Goal: Check status

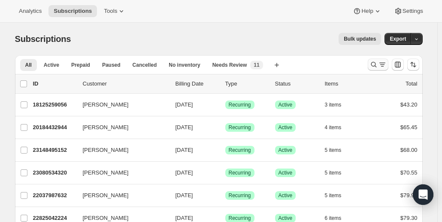
click at [376, 65] on icon "Search and filter results" at bounding box center [373, 65] width 6 height 6
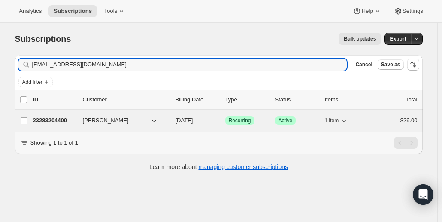
type input "[EMAIL_ADDRESS][DOMAIN_NAME]"
click at [45, 121] on p "23283204400" at bounding box center [54, 121] width 43 height 9
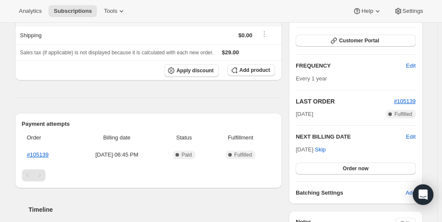
scroll to position [125, 0]
